Goal: Task Accomplishment & Management: Use online tool/utility

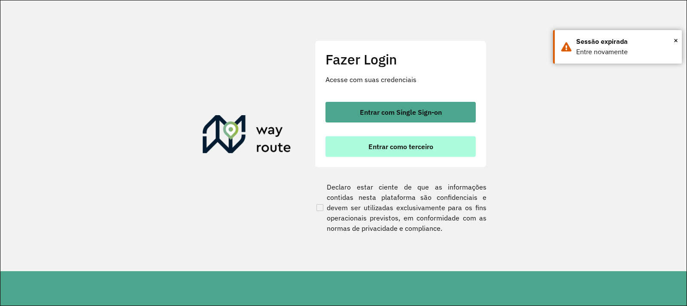
click at [385, 147] on span "Entrar como terceiro" at bounding box center [401, 146] width 65 height 7
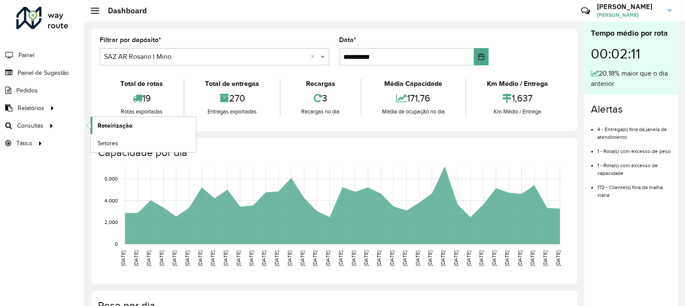
click at [140, 123] on link "Roteirização" at bounding box center [143, 125] width 105 height 17
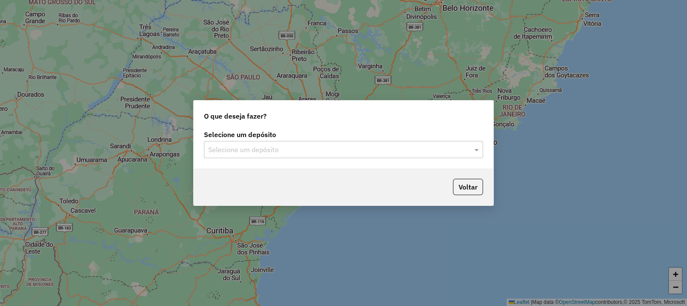
click at [346, 138] on label "Selecione um depósito" at bounding box center [343, 134] width 279 height 10
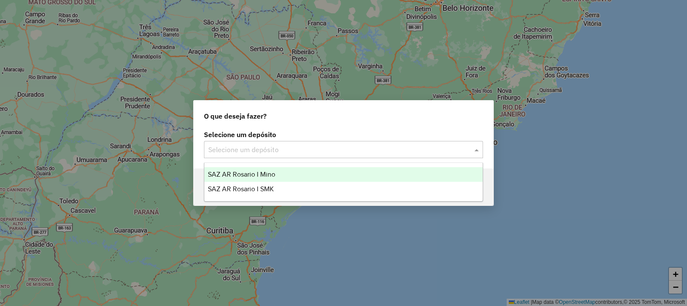
drag, startPoint x: 339, startPoint y: 147, endPoint x: 303, endPoint y: 168, distance: 41.4
click at [339, 148] on input "text" at bounding box center [335, 150] width 254 height 10
click at [293, 172] on div "SAZ AR Rosario I Mino" at bounding box center [344, 174] width 278 height 15
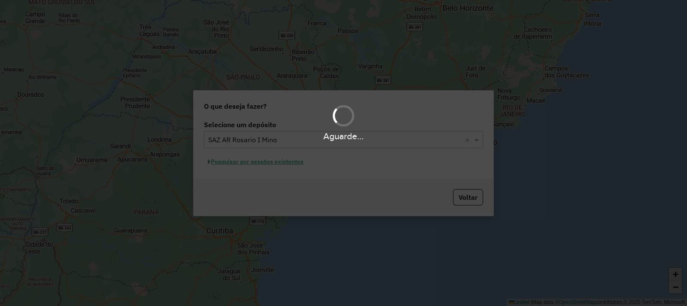
click at [234, 183] on div "Aguarde..." at bounding box center [343, 153] width 687 height 306
click at [241, 168] on div "Aguarde..." at bounding box center [343, 153] width 687 height 306
click at [241, 164] on hb-app "Aguarde... Pop-up bloqueado! Seu navegador bloqueou automáticamente a abertura …" at bounding box center [343, 153] width 687 height 306
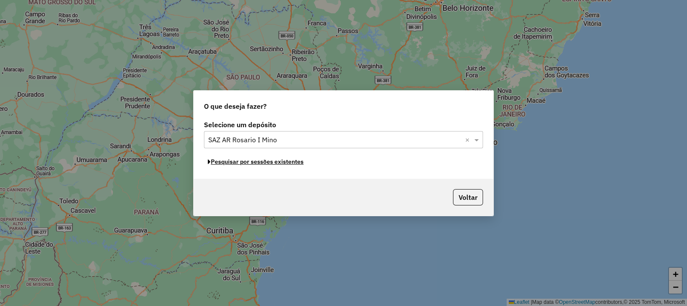
click at [241, 164] on button "Pesquisar por sessões existentes" at bounding box center [256, 161] width 104 height 13
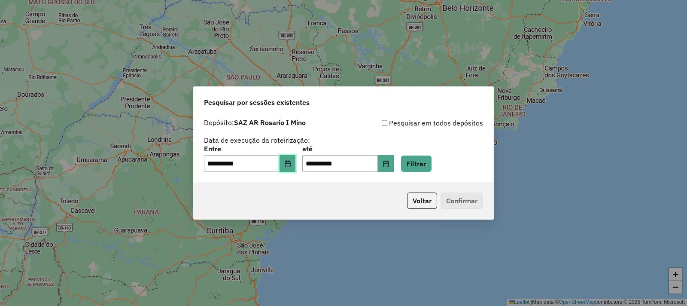
click at [291, 165] on icon "Choose Date" at bounding box center [287, 163] width 7 height 7
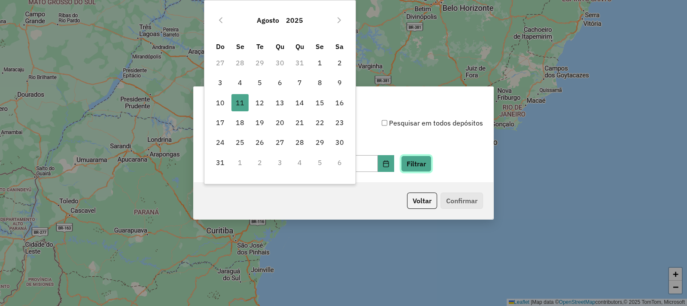
click at [430, 164] on button "Filtrar" at bounding box center [416, 164] width 31 height 16
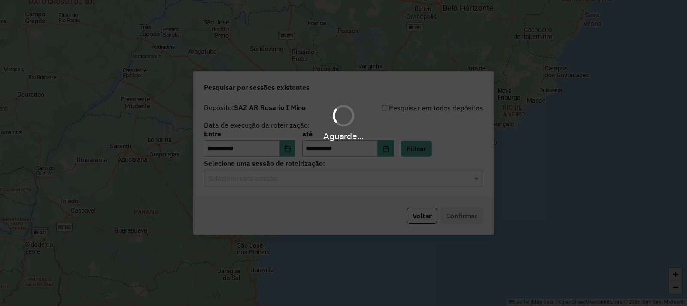
drag, startPoint x: 326, startPoint y: 202, endPoint x: 306, endPoint y: 189, distance: 24.6
click at [323, 199] on div "Aguarde..." at bounding box center [343, 153] width 687 height 306
click at [300, 184] on hb-app "**********" at bounding box center [343, 153] width 687 height 306
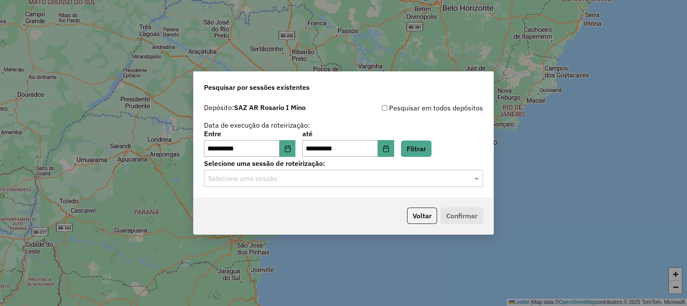
click at [300, 184] on div "Selecione uma sessão" at bounding box center [343, 178] width 279 height 17
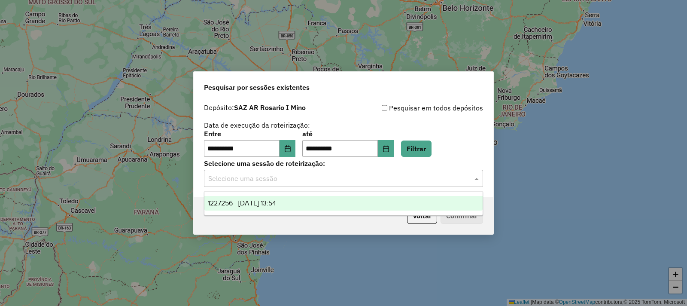
click at [294, 199] on div "1227256 - 11/08/2025 13:54" at bounding box center [344, 203] width 278 height 15
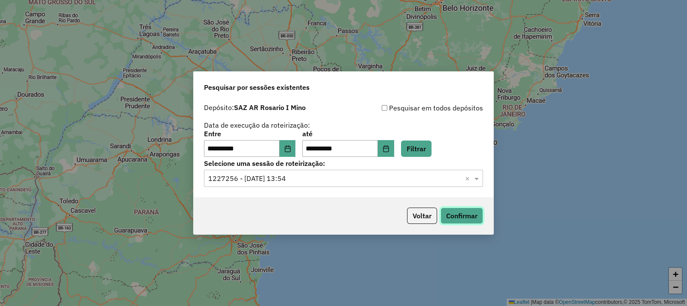
click at [475, 214] on button "Confirmar" at bounding box center [462, 216] width 43 height 16
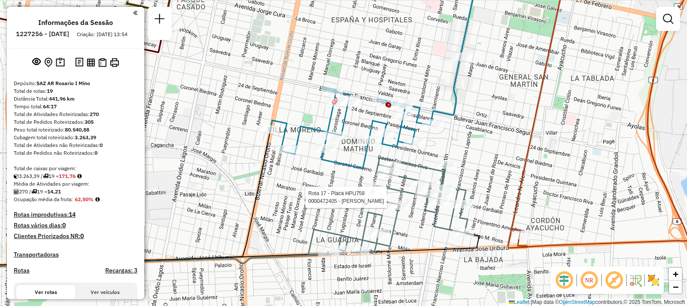
select select "**********"
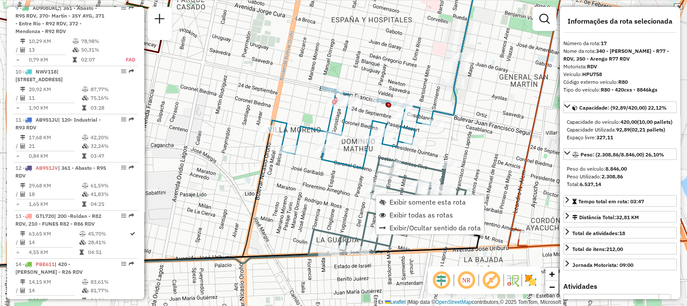
scroll to position [1085, 0]
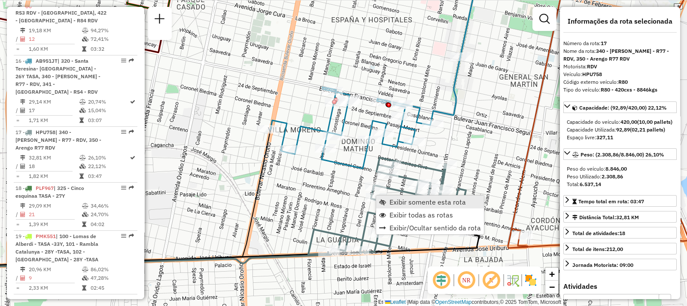
click at [384, 199] on span "Exibir somente esta rota" at bounding box center [382, 202] width 7 height 7
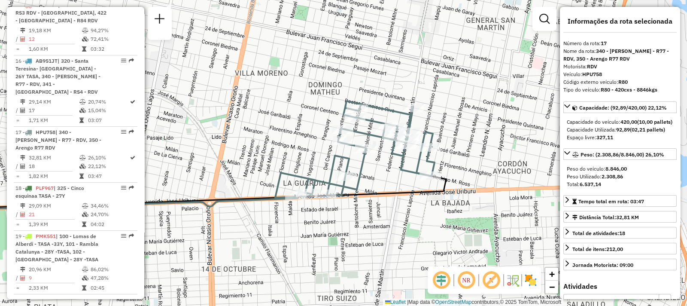
drag, startPoint x: 414, startPoint y: 144, endPoint x: 387, endPoint y: 170, distance: 38.0
click at [387, 170] on div "Janela de atendimento Grade de atendimento Capacidade Transportadoras Veículos …" at bounding box center [343, 153] width 687 height 306
